Goal: Find specific page/section: Find specific page/section

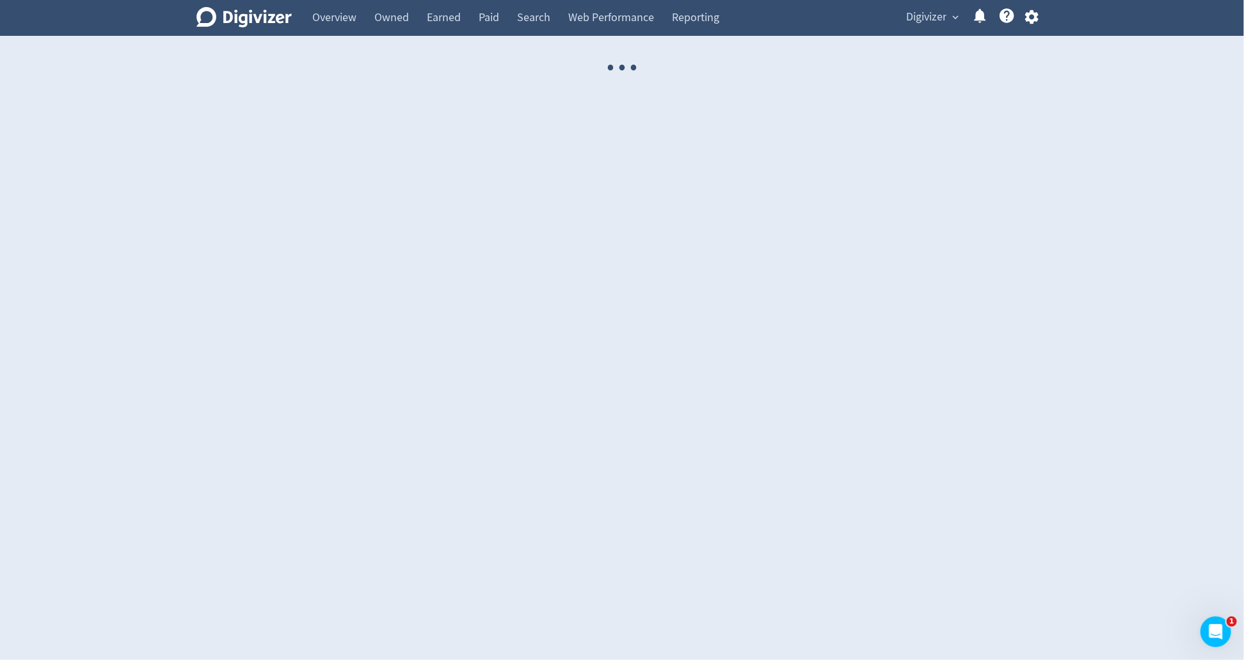
select select "USER"
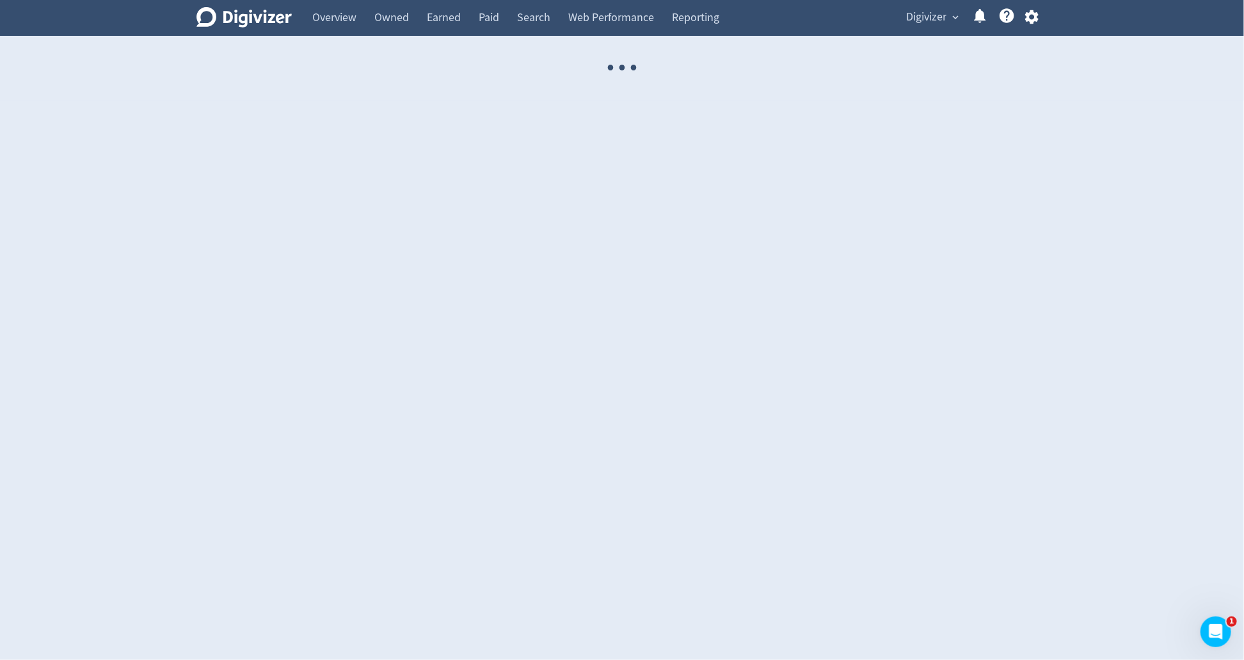
select select "USER"
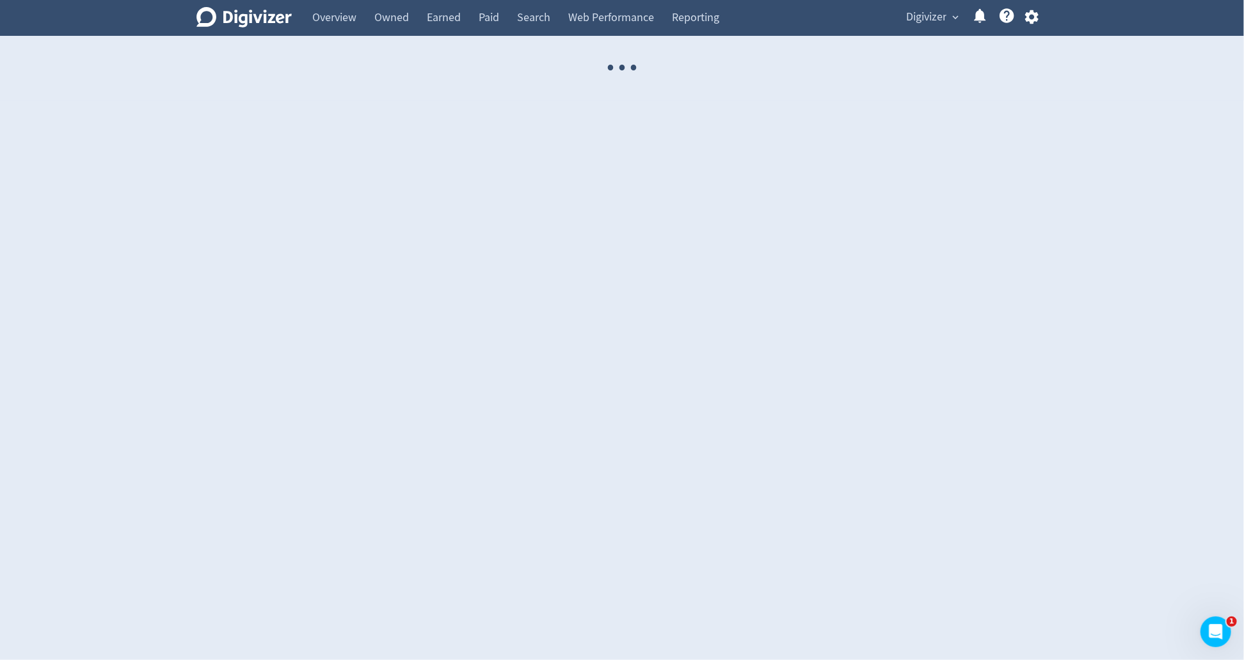
select select "USER"
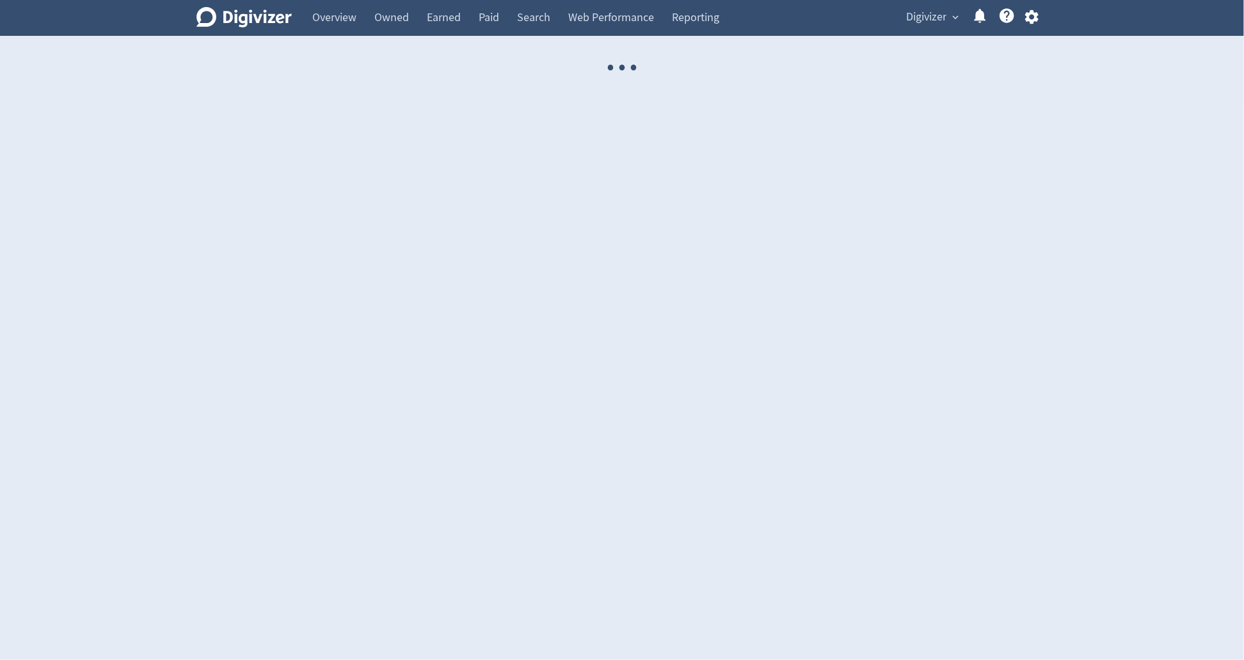
select select "USER"
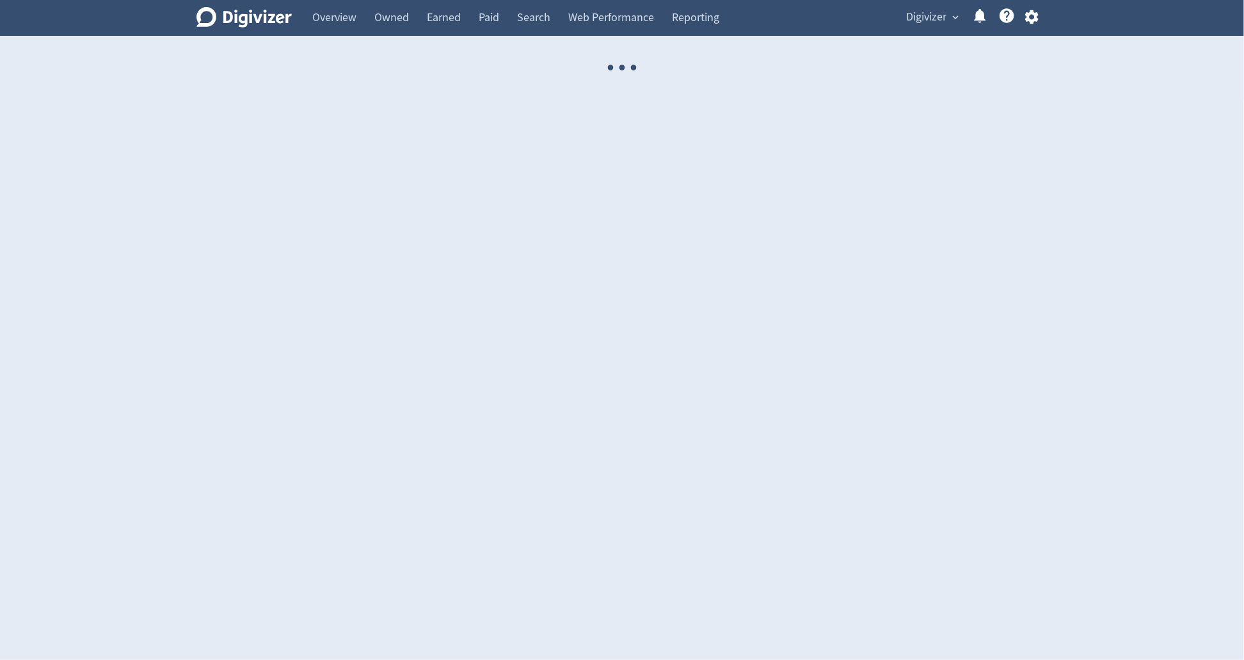
select select "USER"
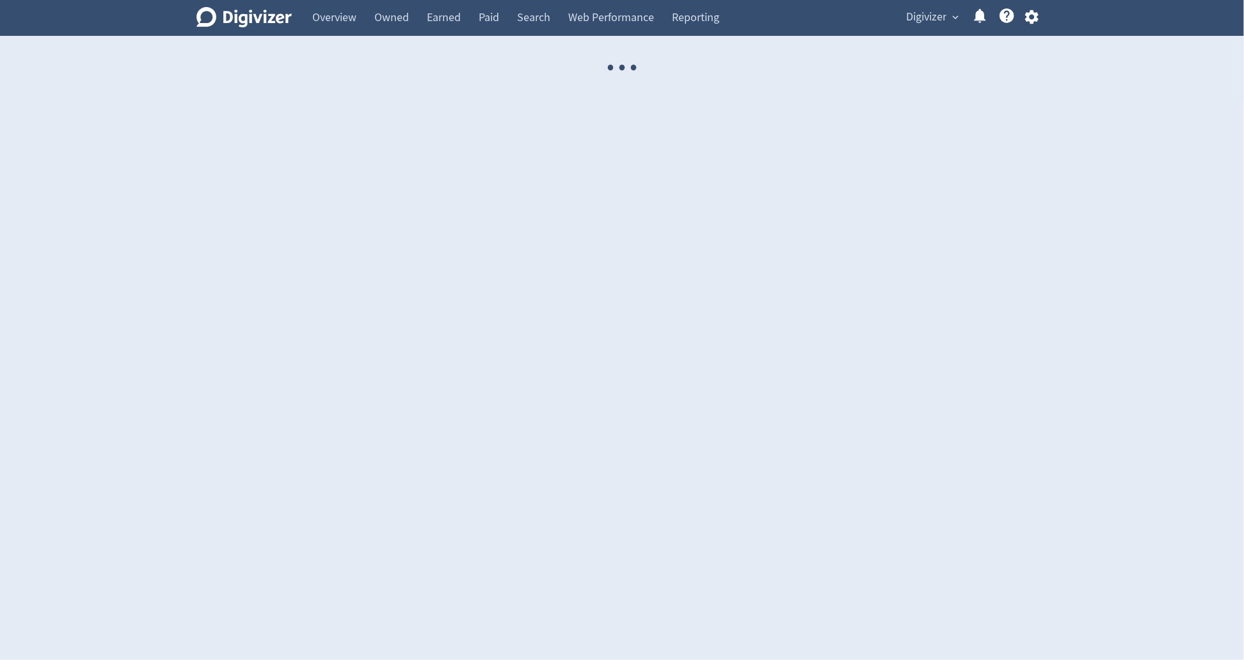
select select "USER"
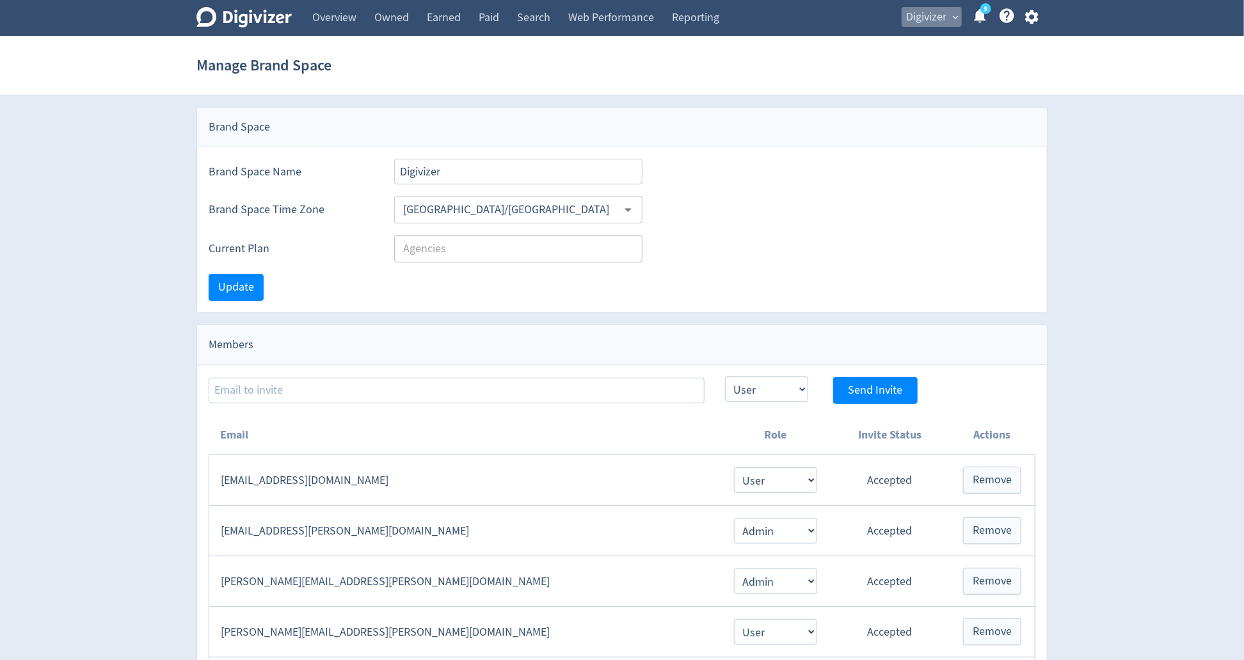
click at [913, 20] on span "Digivizer" at bounding box center [926, 17] width 40 height 20
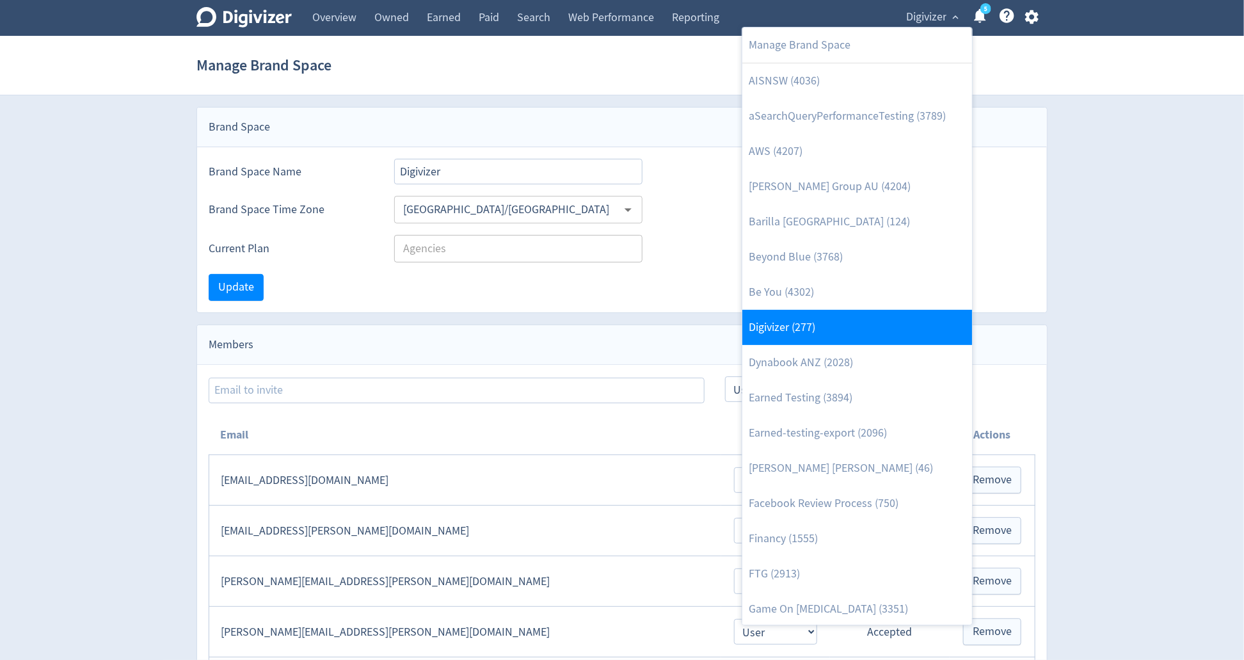
click at [861, 318] on link "Digivizer (277)" at bounding box center [857, 327] width 230 height 35
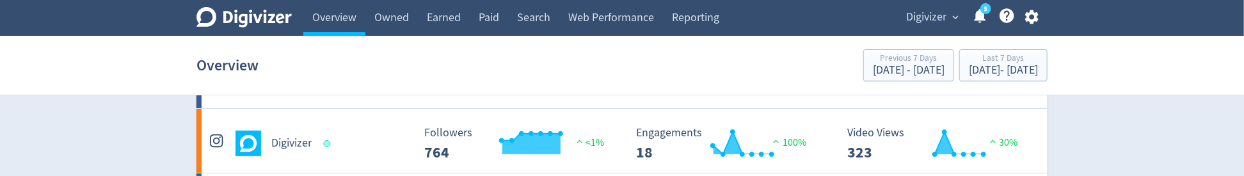
scroll to position [106, 0]
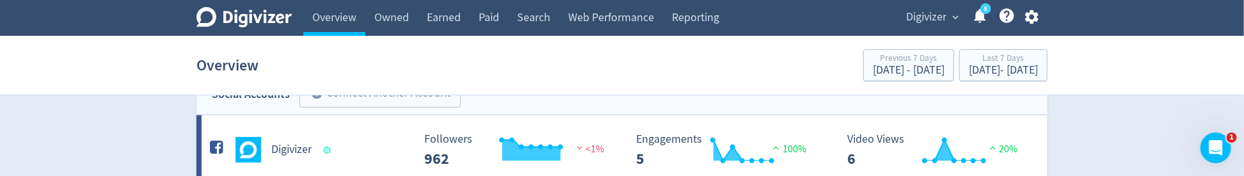
scroll to position [21, 0]
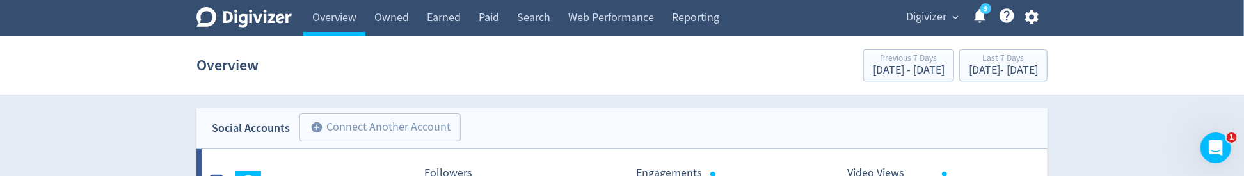
scroll to position [21, 0]
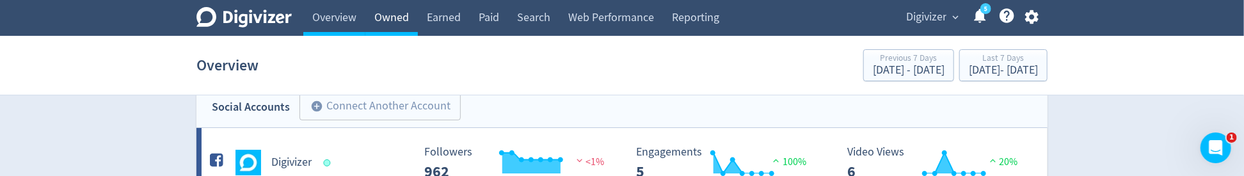
click at [385, 20] on link "Owned" at bounding box center [391, 18] width 52 height 36
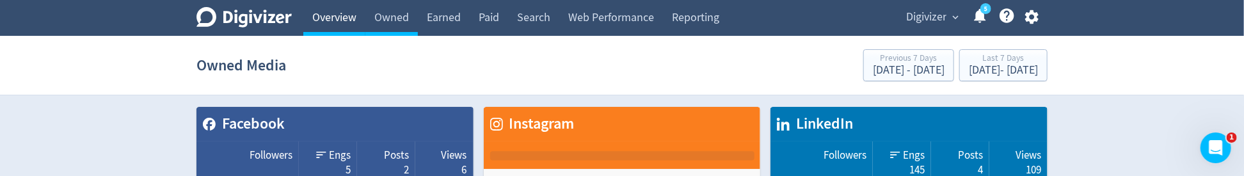
click at [334, 27] on link "Overview" at bounding box center [334, 18] width 62 height 36
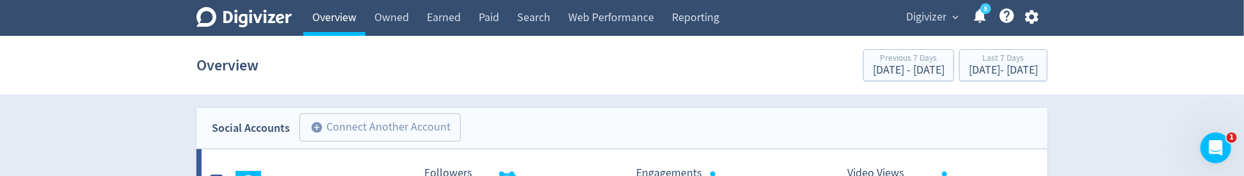
click at [334, 27] on link "Overview" at bounding box center [334, 18] width 62 height 36
